Goal: Task Accomplishment & Management: Complete application form

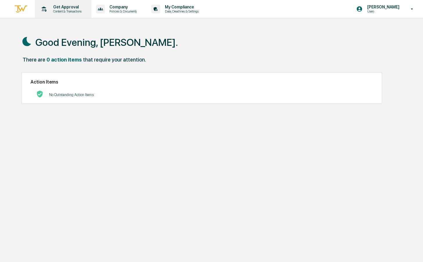
click at [64, 6] on p "Get Approval" at bounding box center [66, 7] width 36 height 5
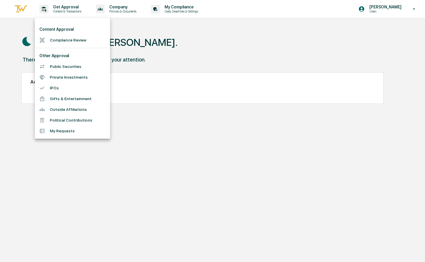
click at [63, 39] on li "Compliance Review" at bounding box center [72, 40] width 75 height 11
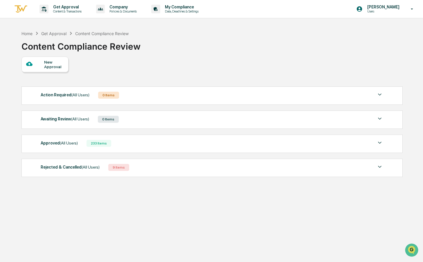
click at [59, 67] on div "New Approval" at bounding box center [53, 64] width 19 height 9
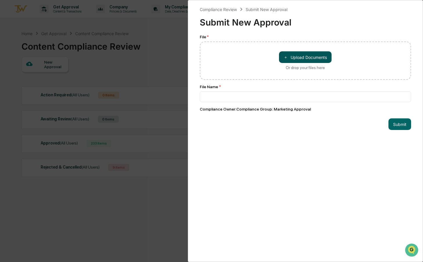
click at [301, 57] on button "＋ Upload Documents" at bounding box center [305, 57] width 52 height 12
type input "**********"
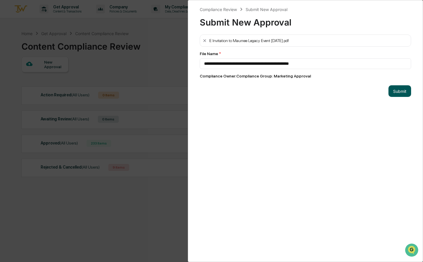
click at [398, 95] on button "Submit" at bounding box center [399, 91] width 23 height 12
click at [398, 90] on button "Submit" at bounding box center [399, 91] width 23 height 12
